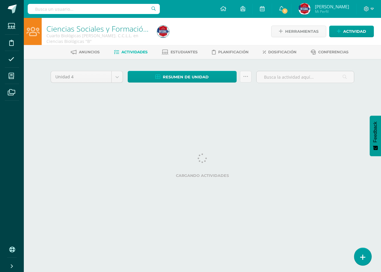
click at [364, 254] on icon at bounding box center [363, 257] width 5 height 7
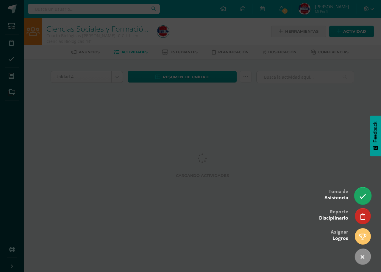
click at [361, 190] on link at bounding box center [363, 195] width 17 height 17
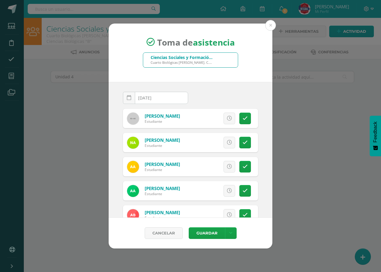
scroll to position [89, 0]
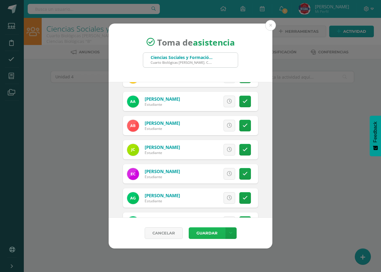
click at [207, 231] on button "Guardar" at bounding box center [207, 233] width 36 height 12
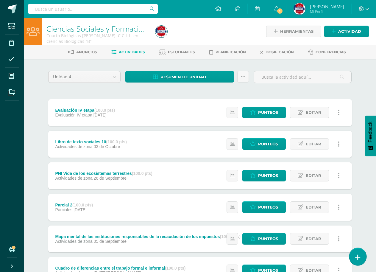
click at [357, 256] on icon at bounding box center [357, 257] width 5 height 7
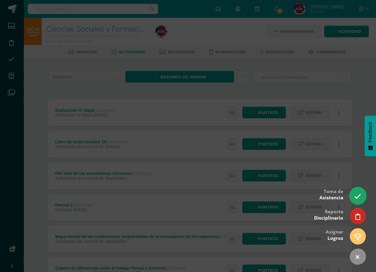
click at [358, 189] on link at bounding box center [358, 195] width 17 height 17
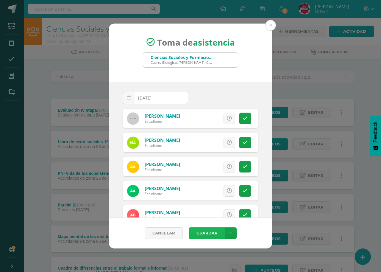
click at [207, 232] on button "Guardar" at bounding box center [207, 233] width 36 height 12
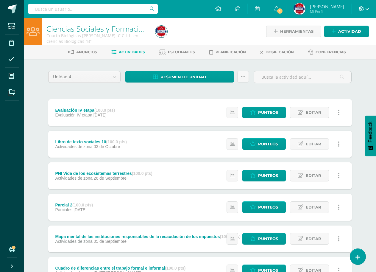
click at [369, 8] on icon at bounding box center [367, 8] width 3 height 5
click at [352, 39] on span "Cerrar sesión" at bounding box center [348, 41] width 27 height 6
